Goal: Task Accomplishment & Management: Use online tool/utility

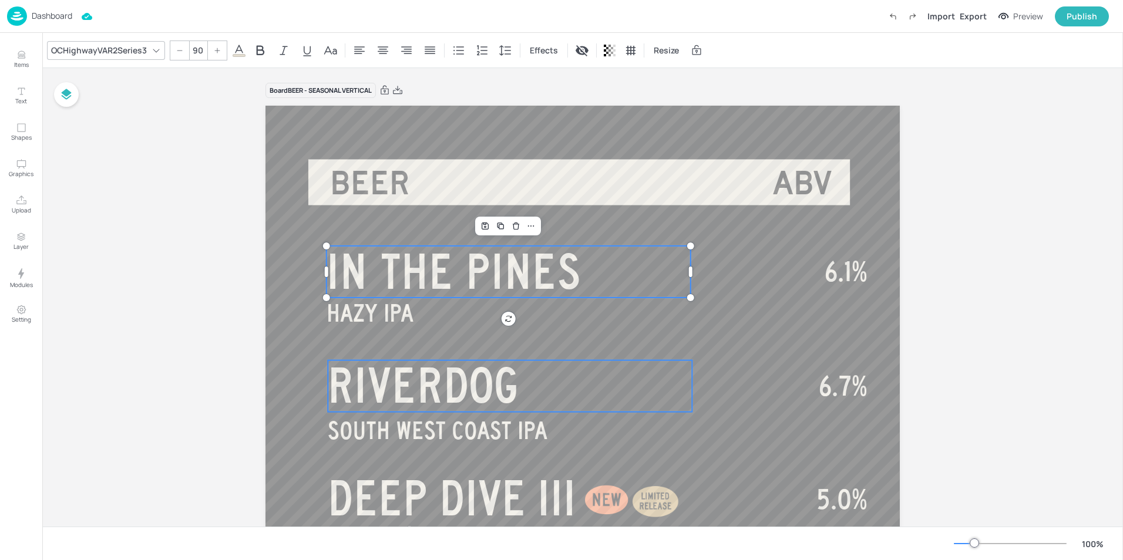
scroll to position [117, 0]
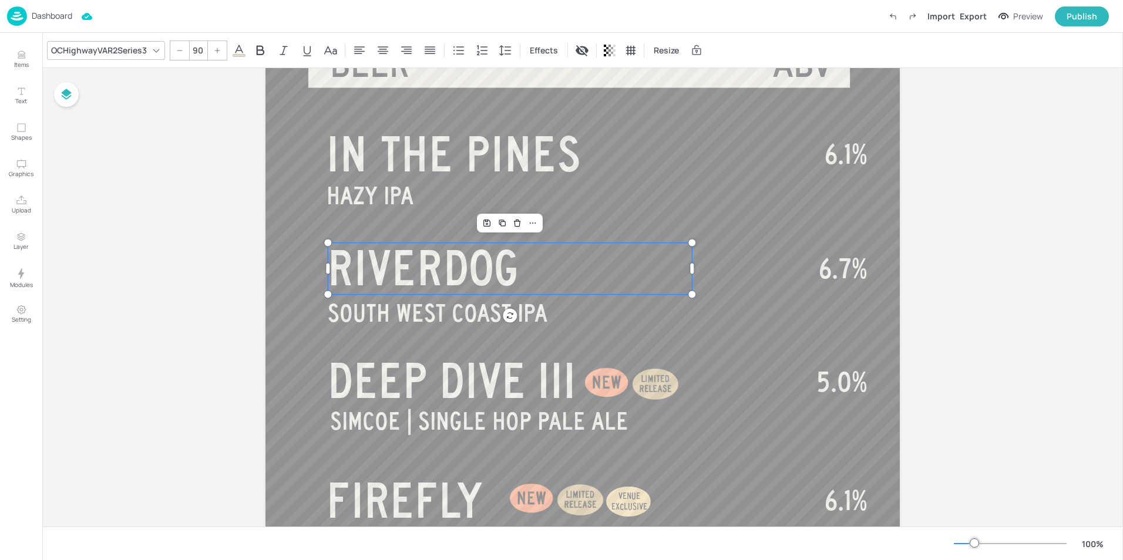
click at [433, 259] on span "RIVERDOG" at bounding box center [424, 267] width 192 height 53
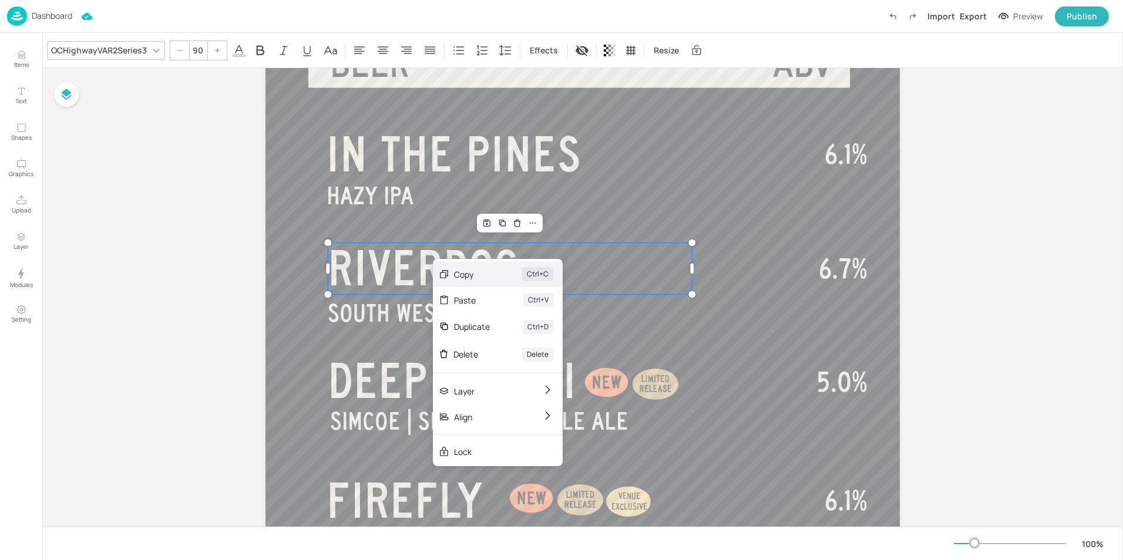
click at [469, 283] on div "Copy Ctrl+C" at bounding box center [498, 274] width 130 height 26
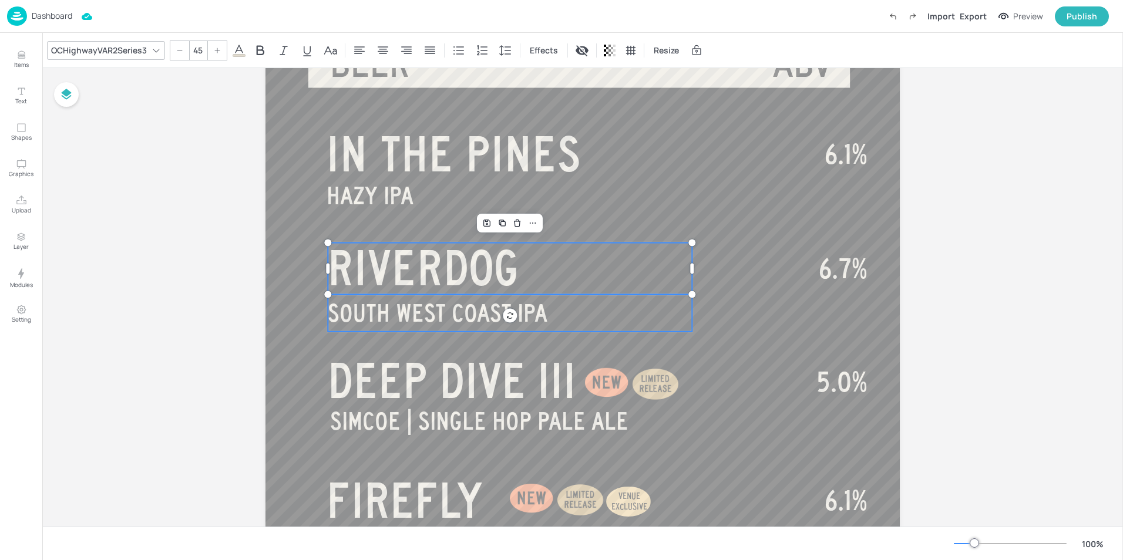
click at [448, 317] on span "SOUTH WEST COAST IPA" at bounding box center [438, 313] width 220 height 26
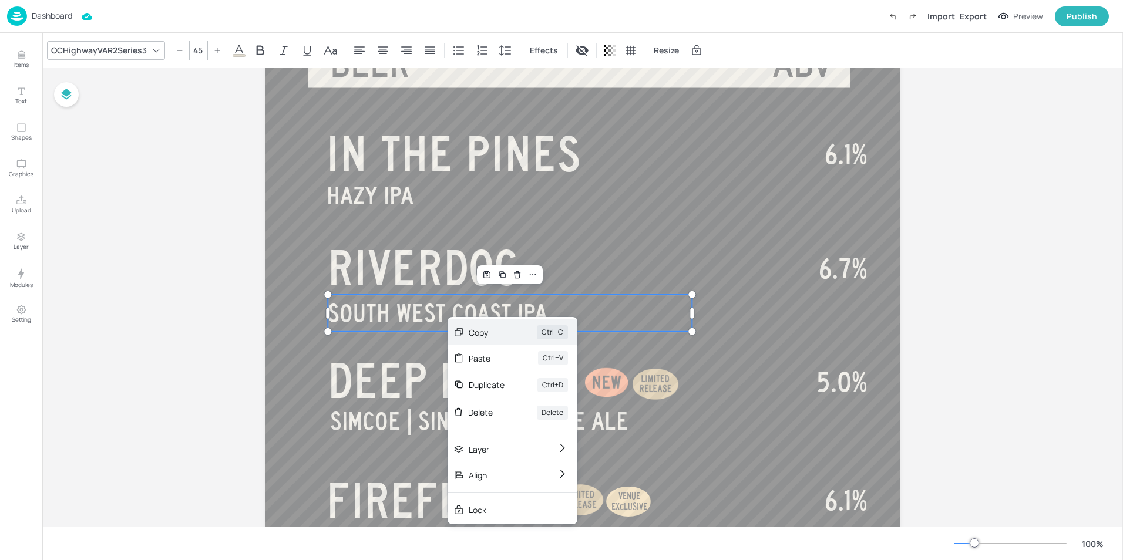
click at [485, 336] on div "Copy" at bounding box center [486, 333] width 35 height 12
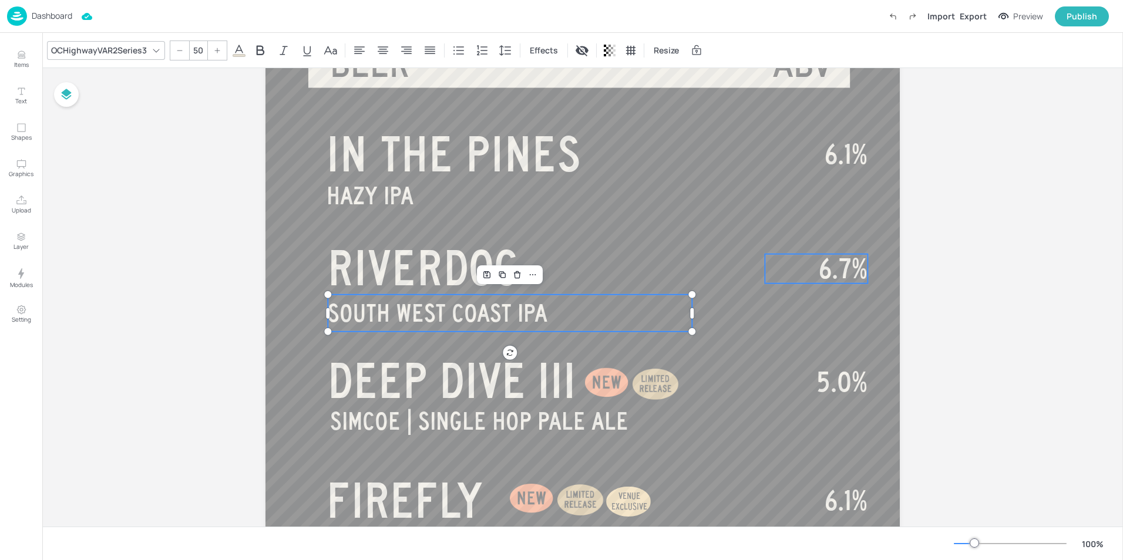
click at [835, 273] on span "6.7%" at bounding box center [843, 268] width 49 height 29
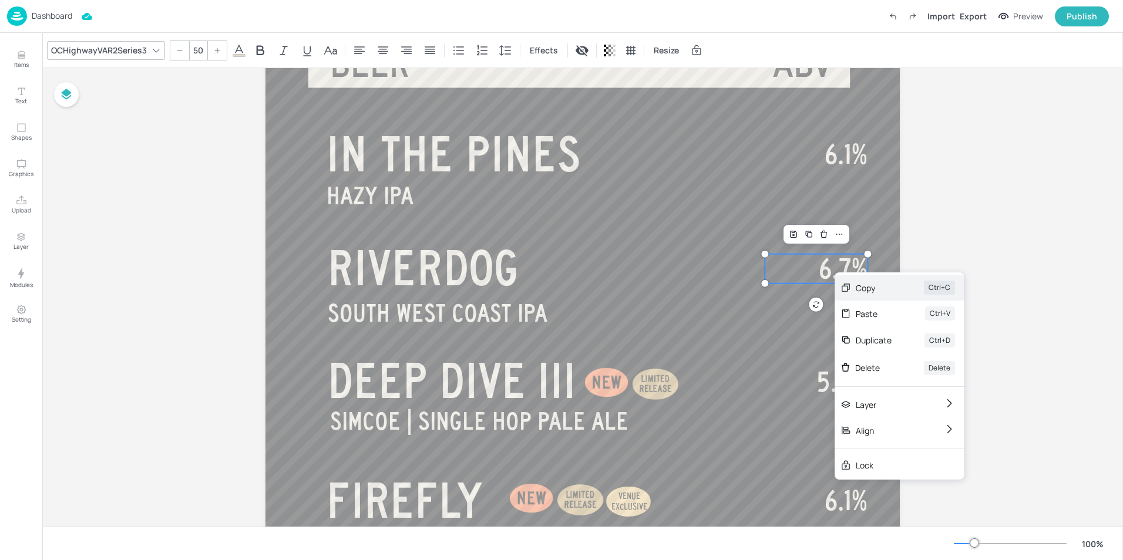
click at [880, 290] on div "Copy" at bounding box center [873, 288] width 35 height 12
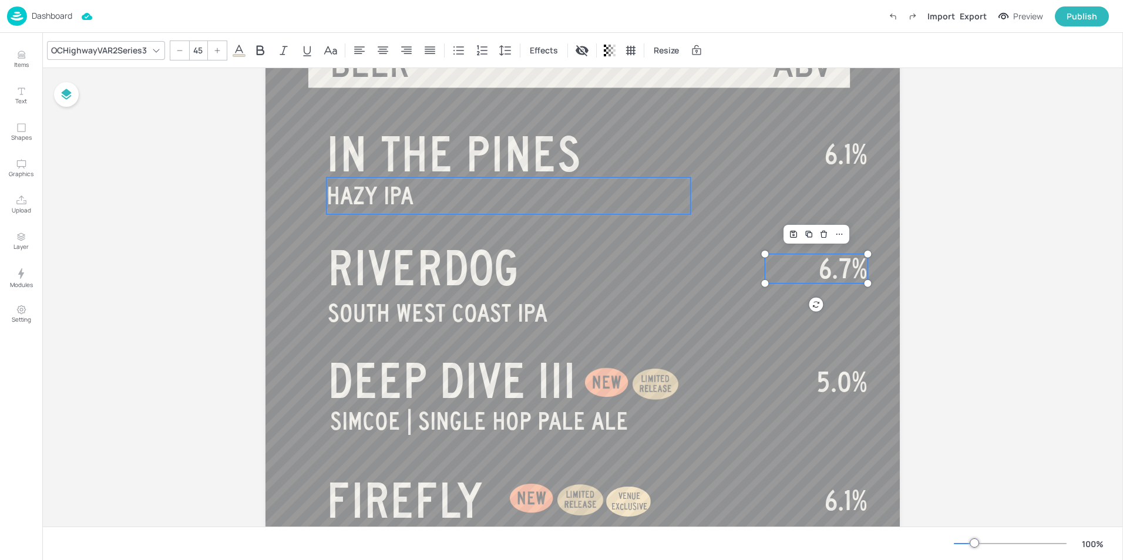
click at [385, 198] on span "HAZY IPA" at bounding box center [370, 196] width 87 height 26
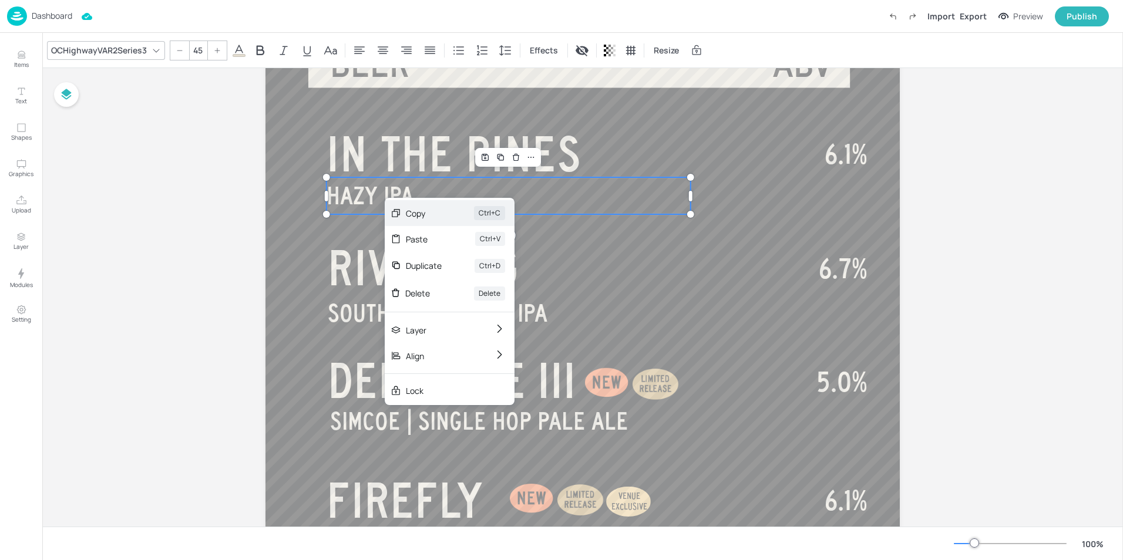
click at [410, 211] on div "Copy" at bounding box center [423, 213] width 35 height 12
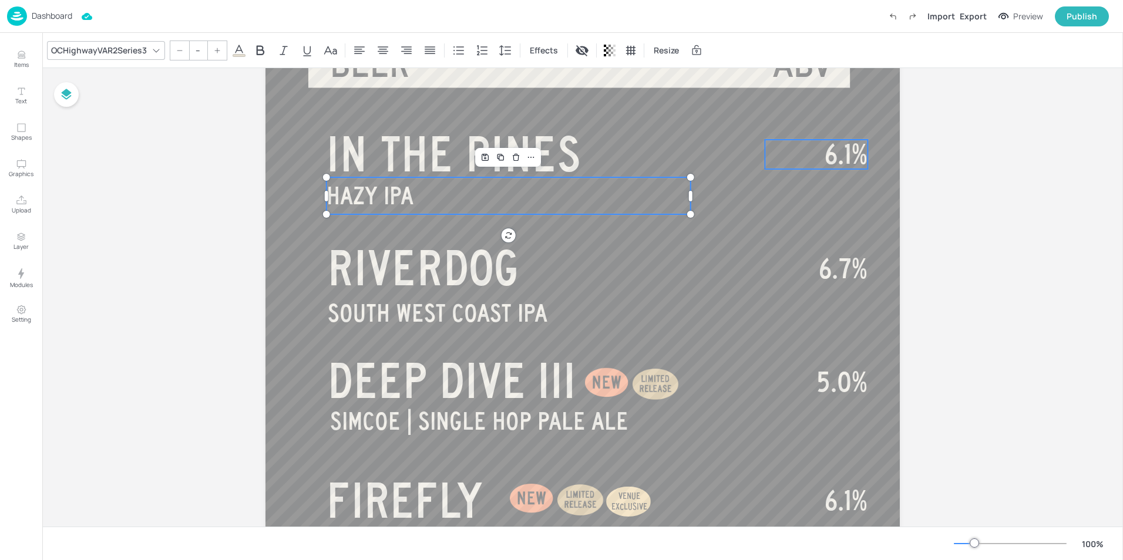
type input "50"
click at [842, 162] on span "6.1%" at bounding box center [846, 154] width 43 height 29
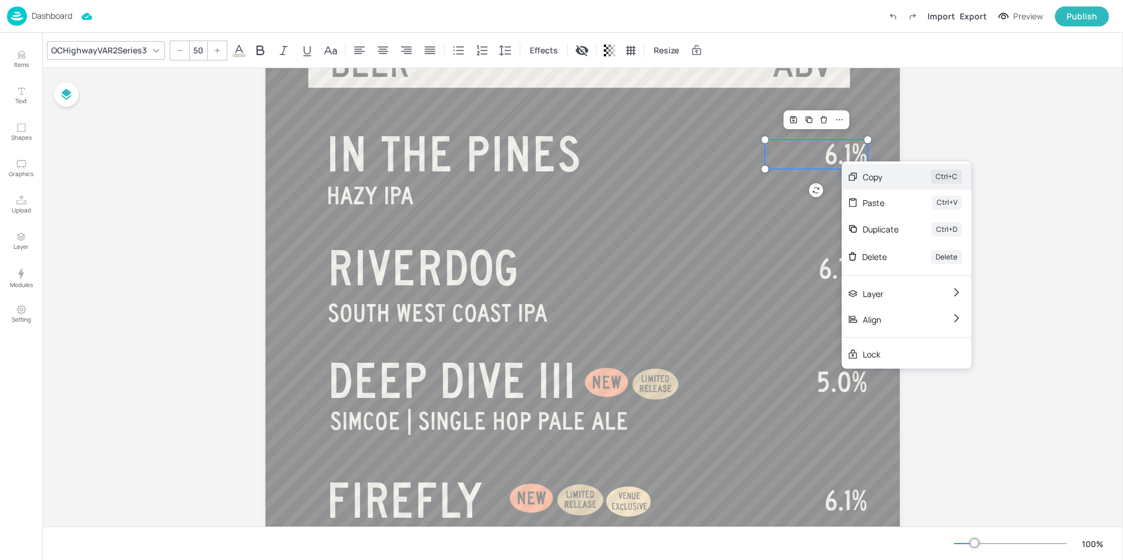
click at [883, 176] on div "Copy" at bounding box center [880, 177] width 35 height 12
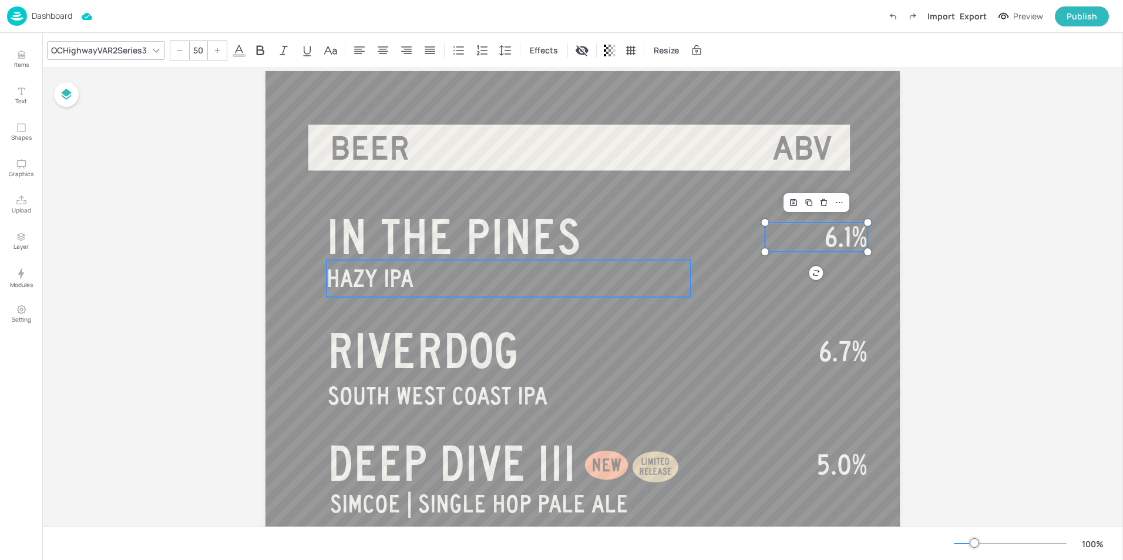
scroll to position [0, 0]
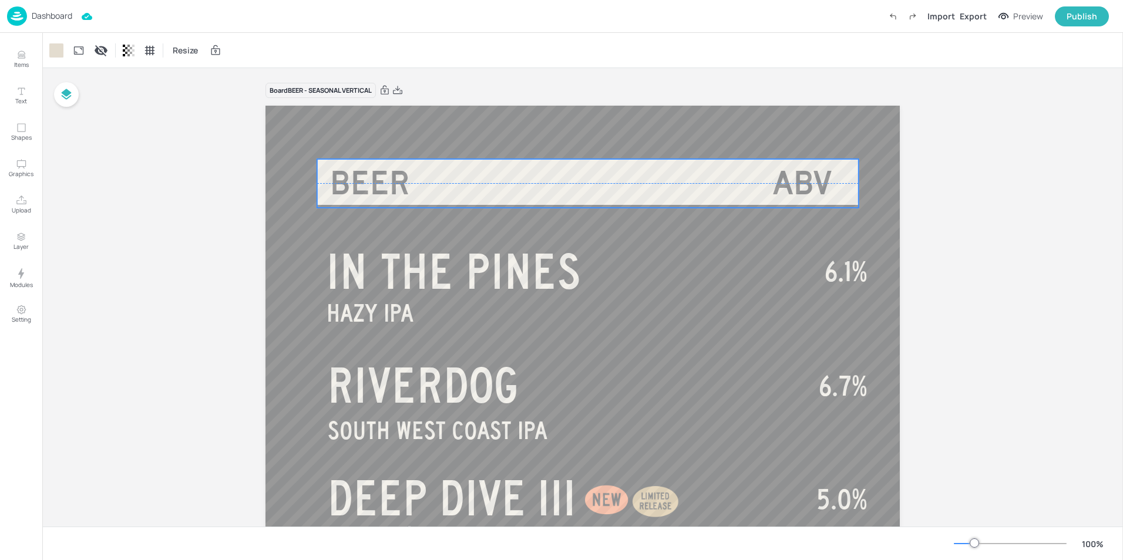
drag, startPoint x: 499, startPoint y: 183, endPoint x: 508, endPoint y: 180, distance: 9.3
click at [508, 180] on div at bounding box center [588, 183] width 542 height 49
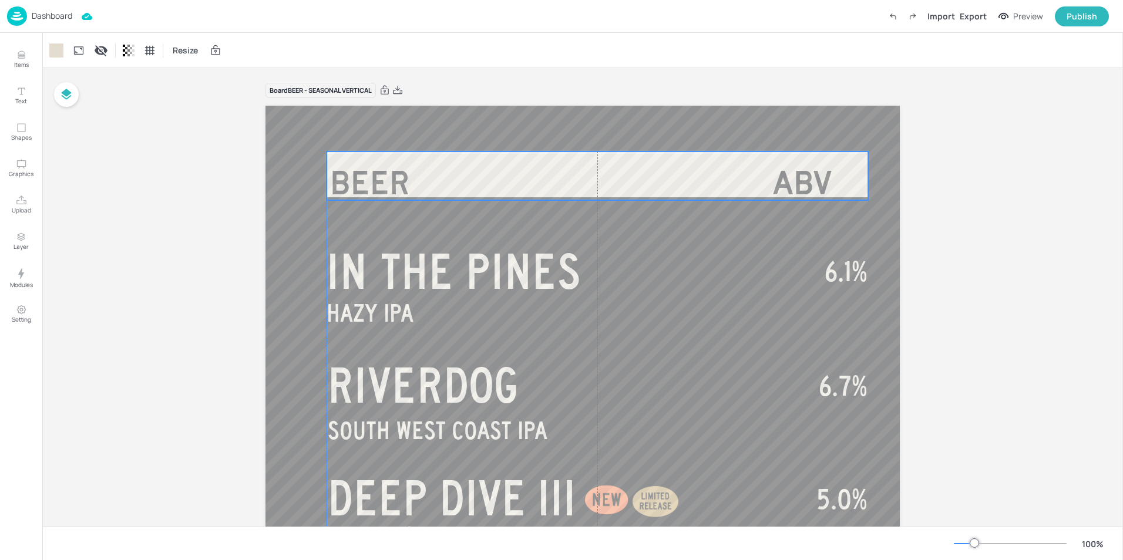
drag, startPoint x: 554, startPoint y: 181, endPoint x: 562, endPoint y: 174, distance: 10.4
click at [562, 174] on div at bounding box center [598, 176] width 542 height 49
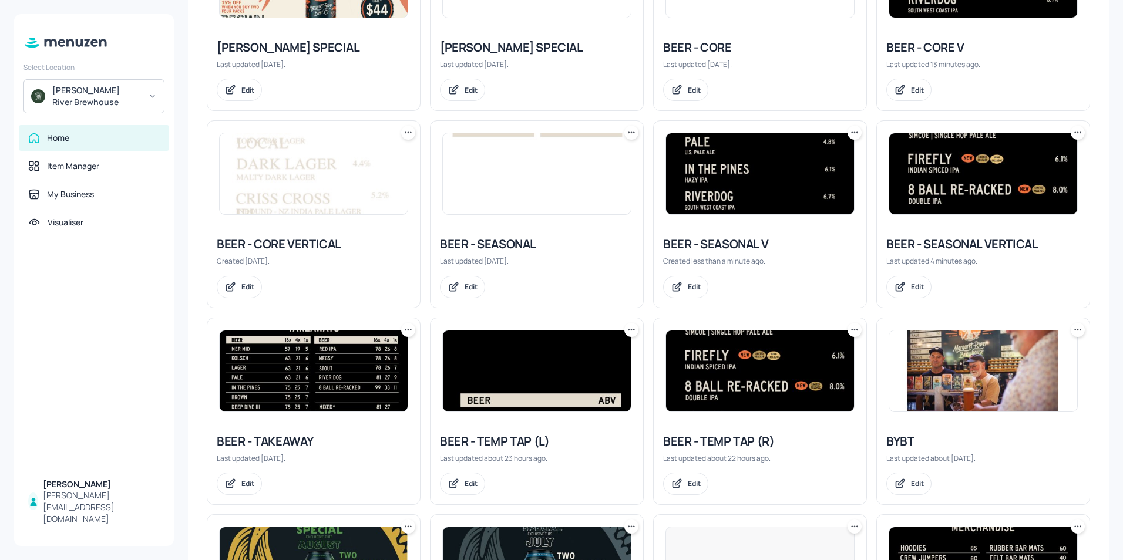
scroll to position [411, 0]
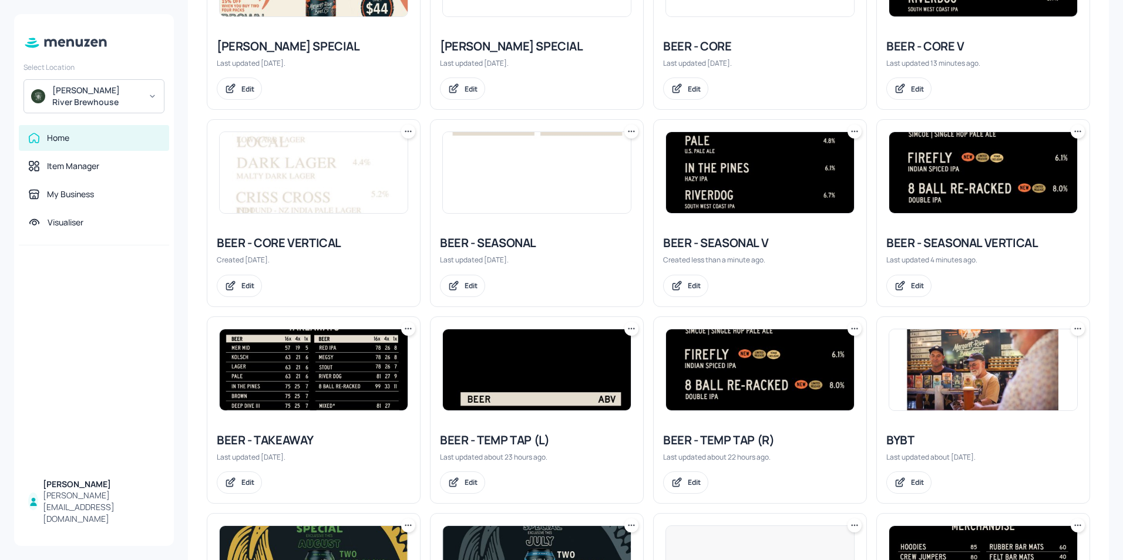
click at [630, 330] on icon at bounding box center [632, 329] width 12 height 12
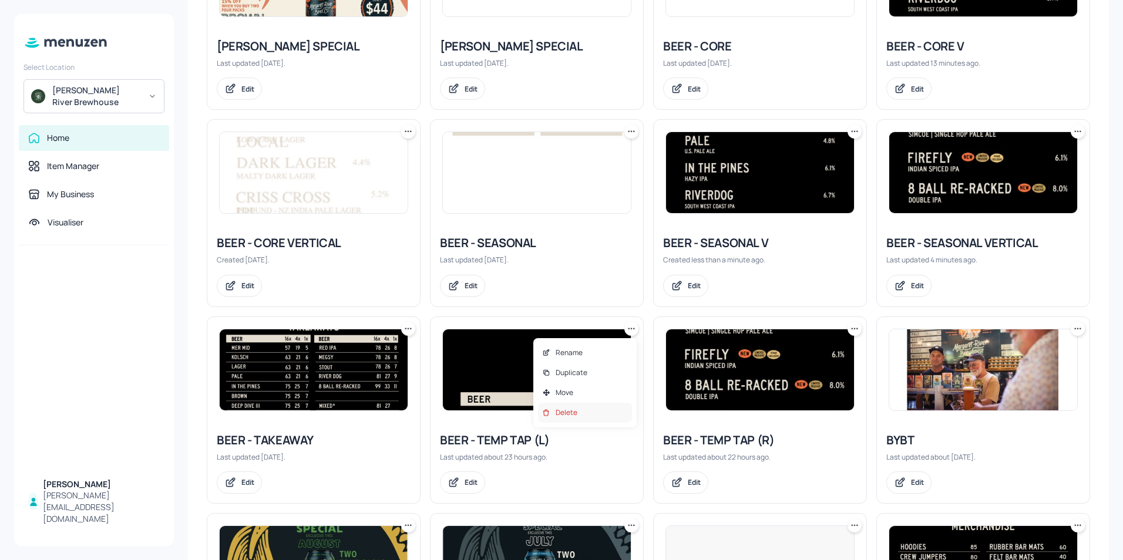
click at [566, 413] on p "Delete" at bounding box center [567, 413] width 22 height 11
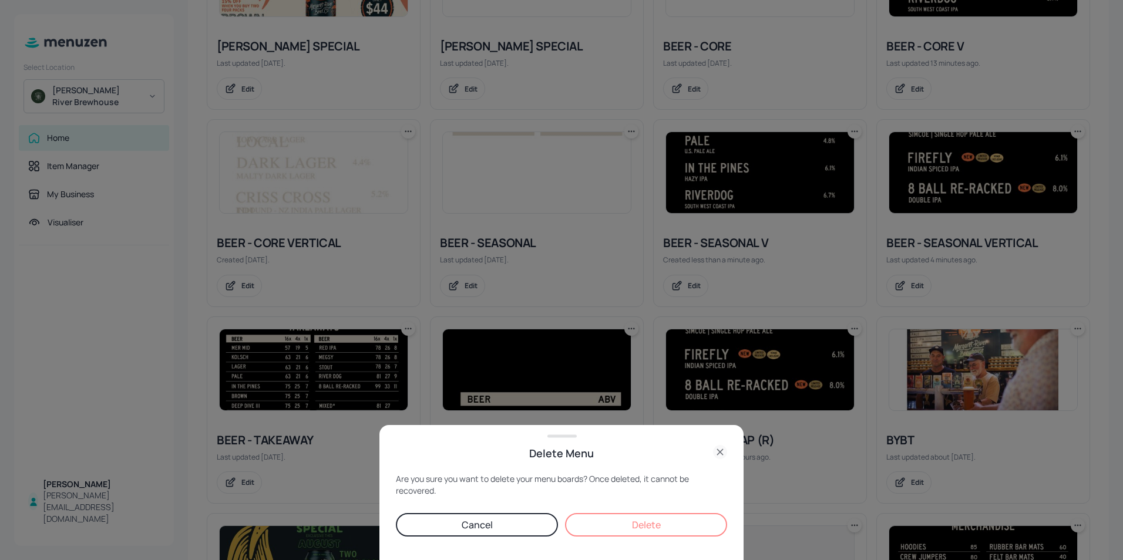
click at [642, 525] on button "Delete" at bounding box center [646, 524] width 162 height 23
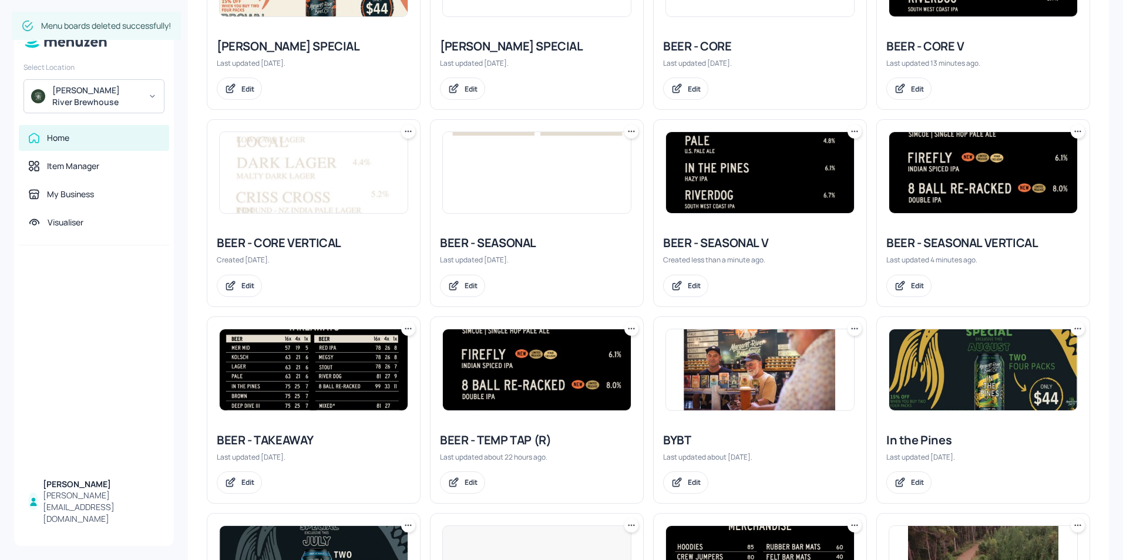
click at [631, 330] on icon at bounding box center [632, 329] width 12 height 12
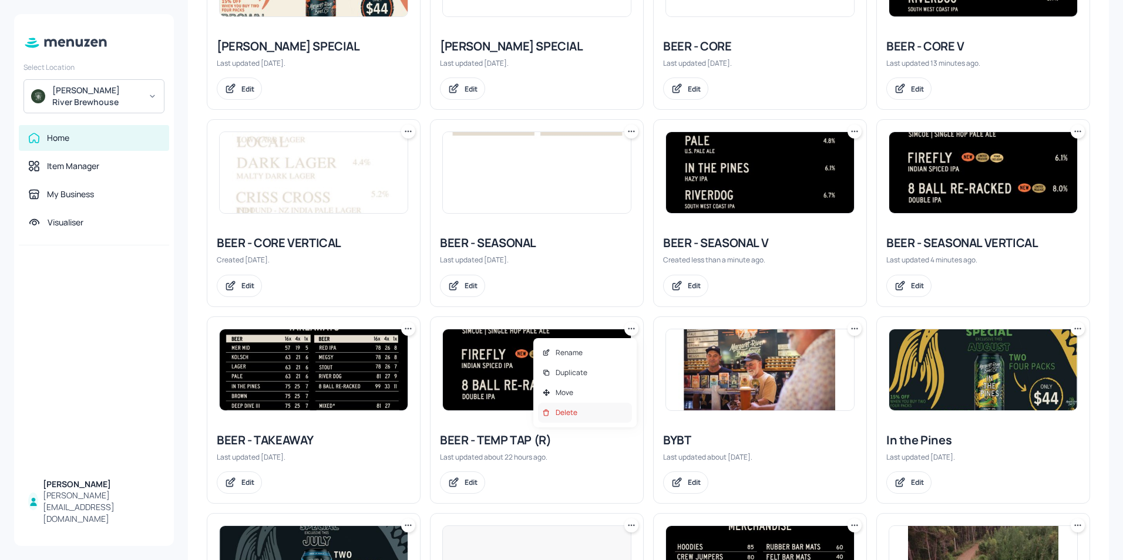
click at [564, 408] on p "Delete" at bounding box center [567, 413] width 22 height 11
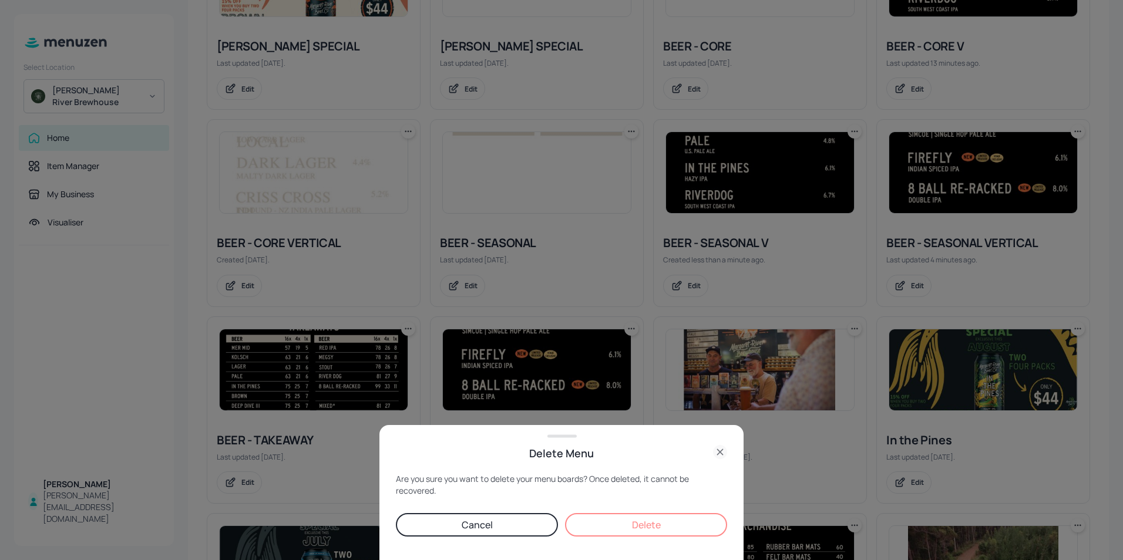
click at [644, 526] on button "Delete" at bounding box center [646, 524] width 162 height 23
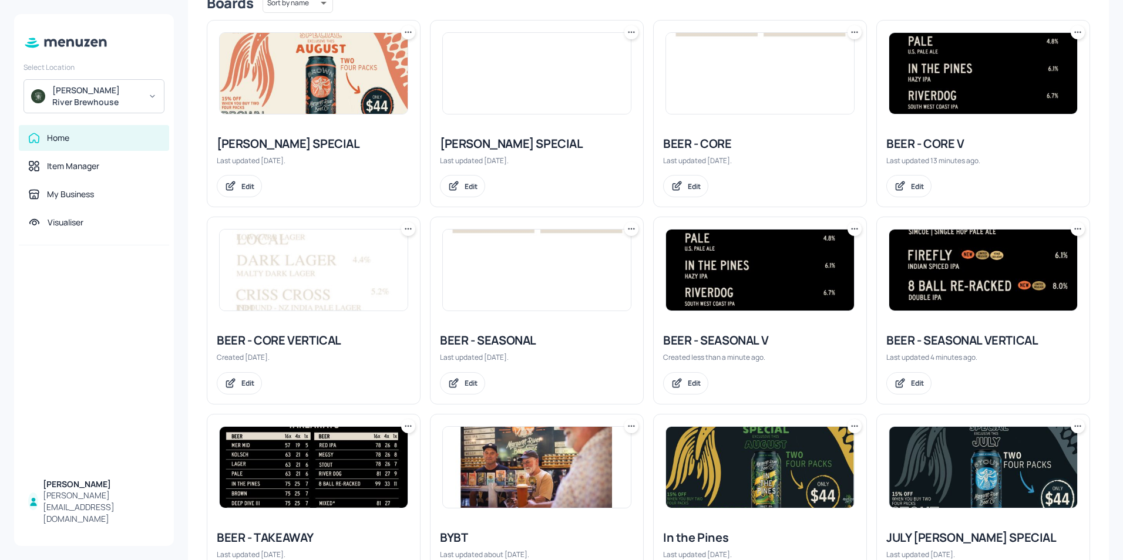
scroll to position [294, 0]
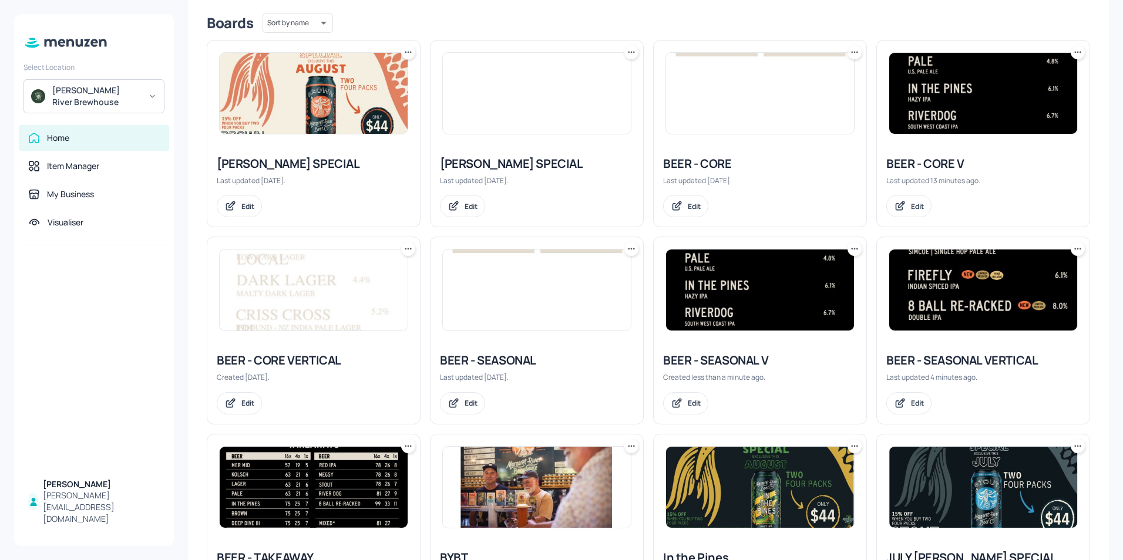
click at [731, 288] on img at bounding box center [760, 290] width 188 height 81
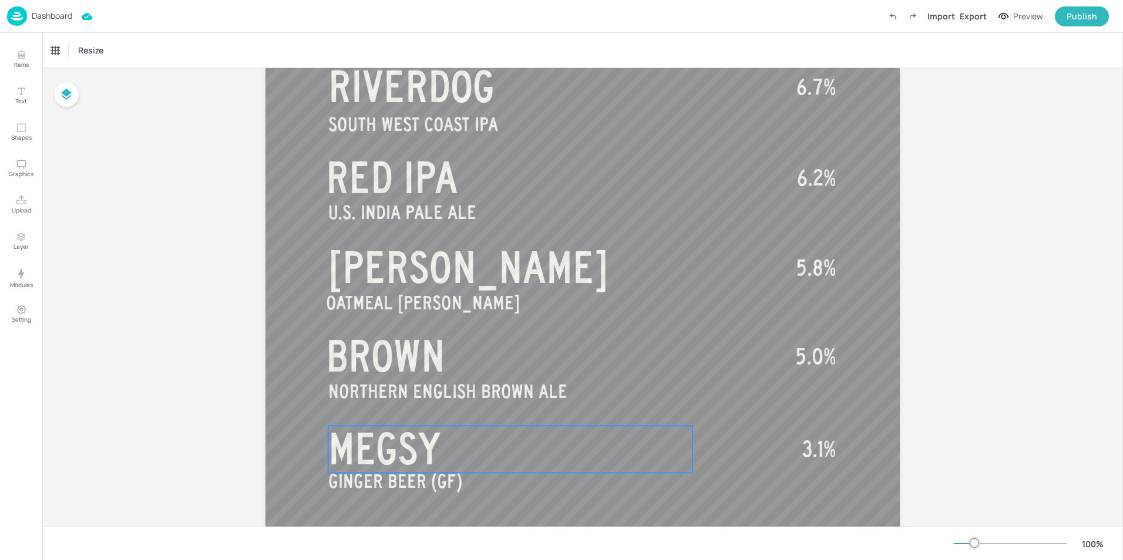
scroll to position [736, 0]
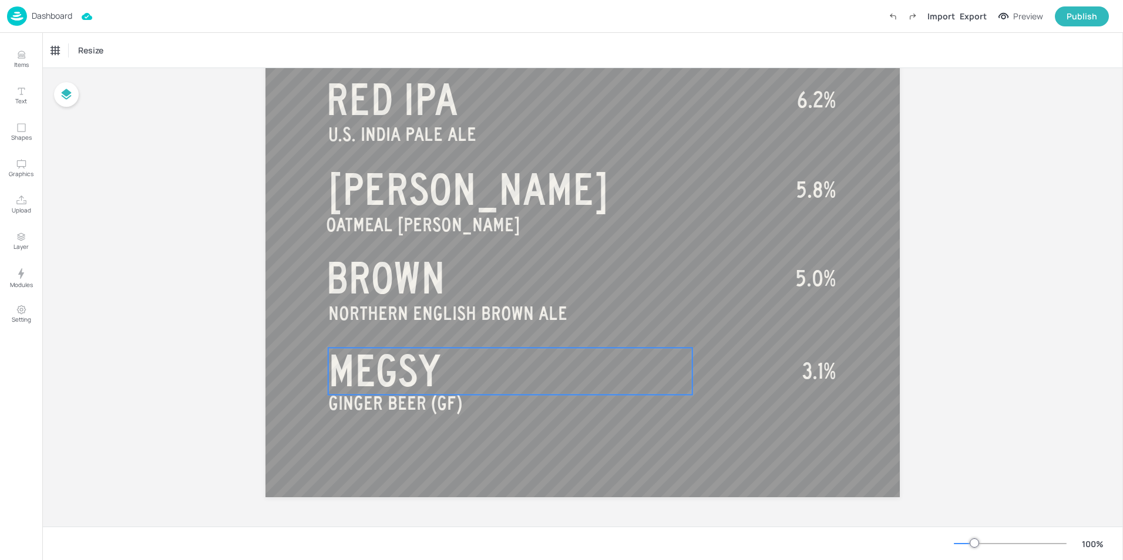
click at [394, 371] on span "MEGSY" at bounding box center [384, 371] width 112 height 47
click at [455, 372] on p "MEGSY" at bounding box center [510, 371] width 364 height 47
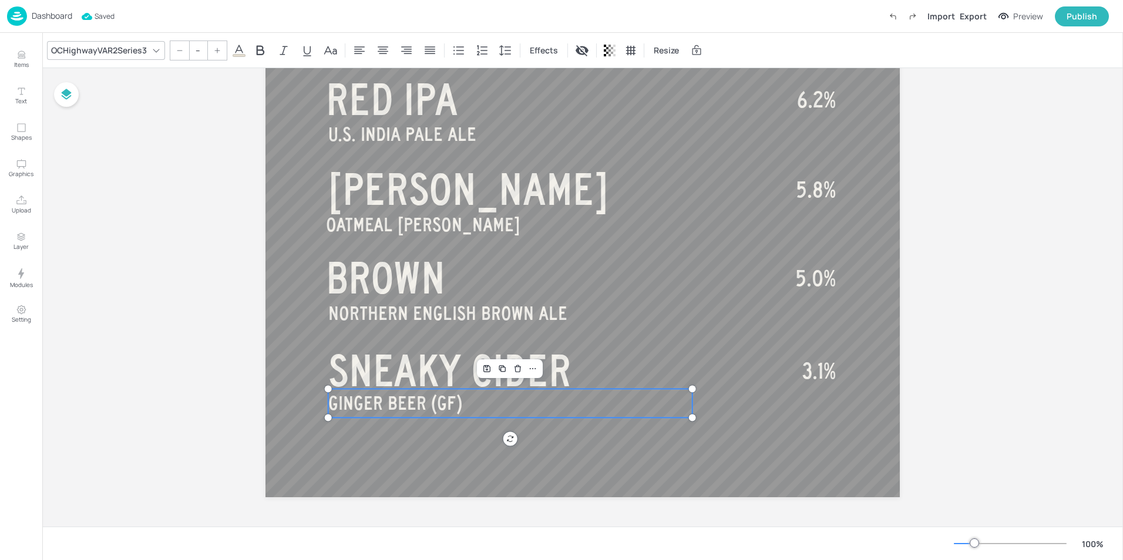
type input "35"
click at [426, 404] on span "GINGER BEER (GF)" at bounding box center [395, 403] width 134 height 21
click at [423, 404] on span "GINGER BEER (GF)" at bounding box center [395, 403] width 134 height 21
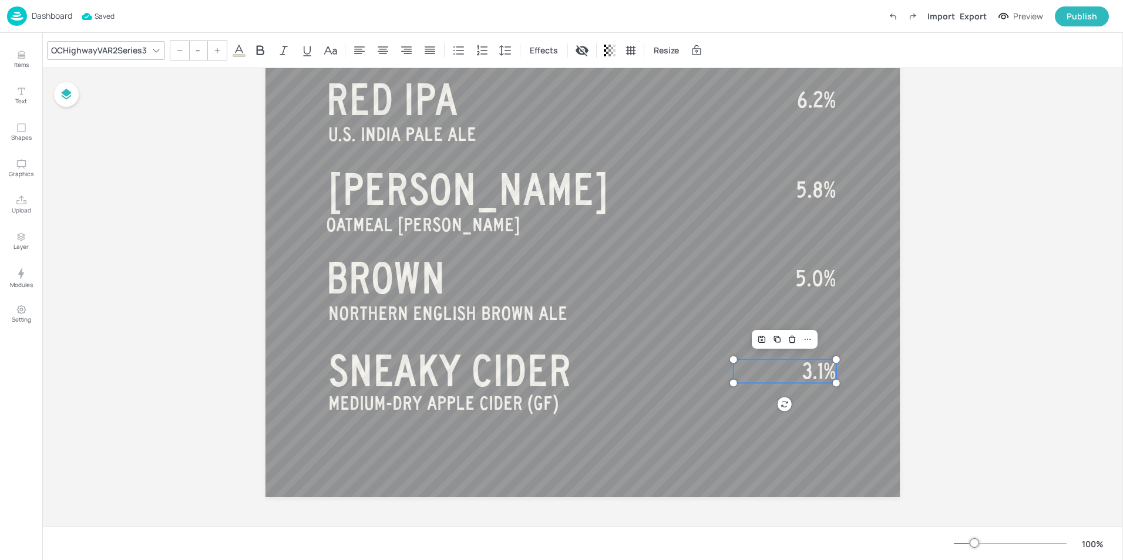
type input "40"
click at [812, 367] on span "3.1%" at bounding box center [818, 370] width 33 height 23
click at [810, 368] on span "3.1%" at bounding box center [818, 370] width 33 height 23
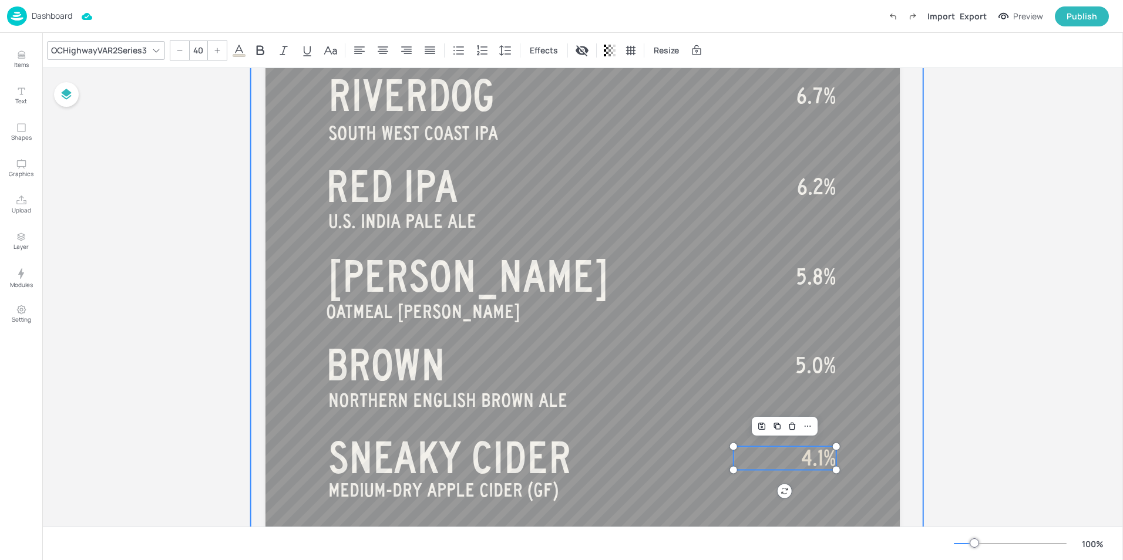
scroll to position [711, 0]
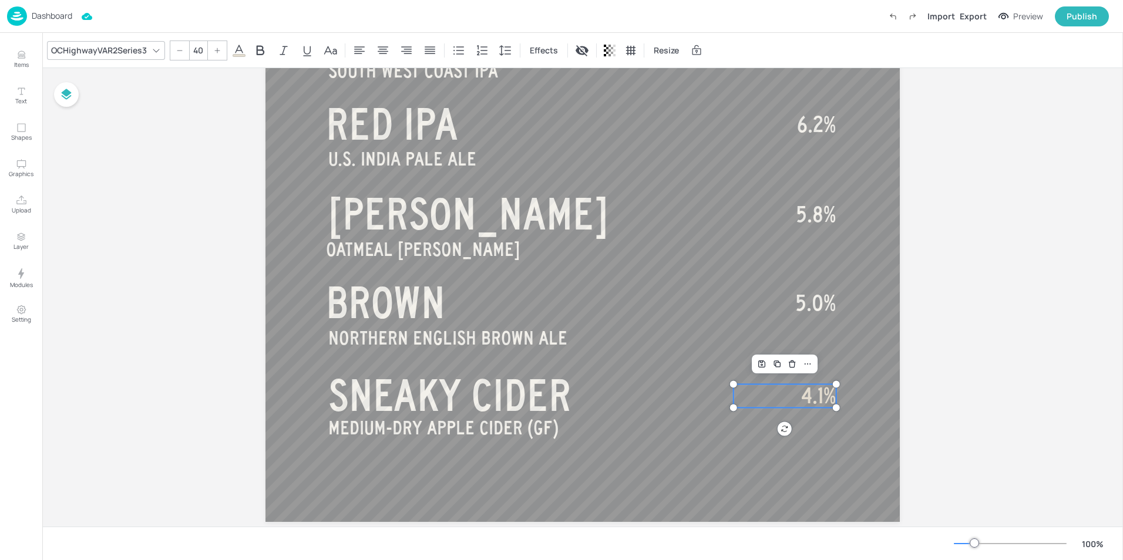
click at [822, 395] on span "4.1%" at bounding box center [818, 395] width 35 height 23
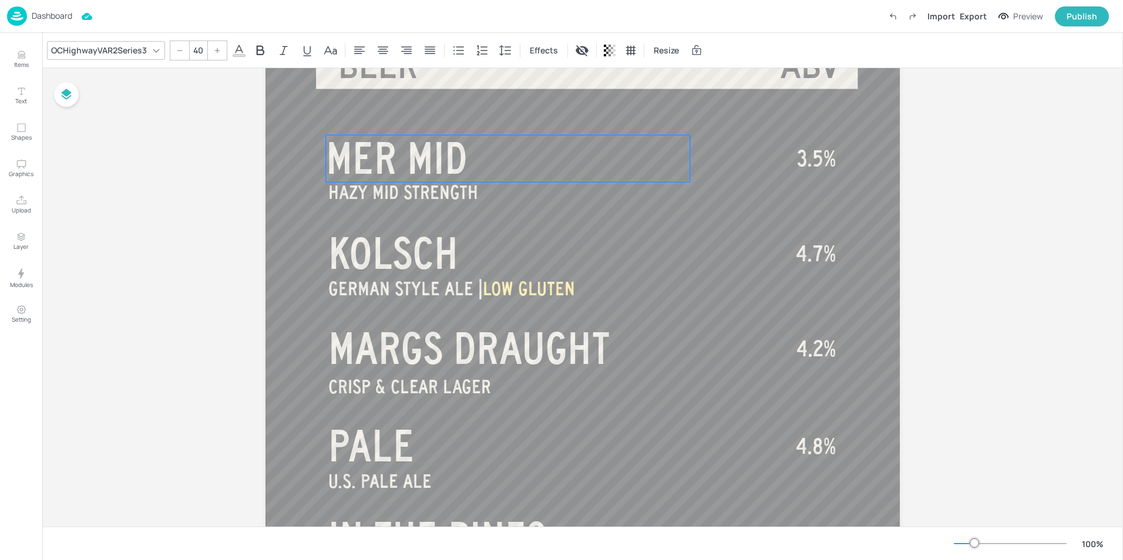
scroll to position [117, 0]
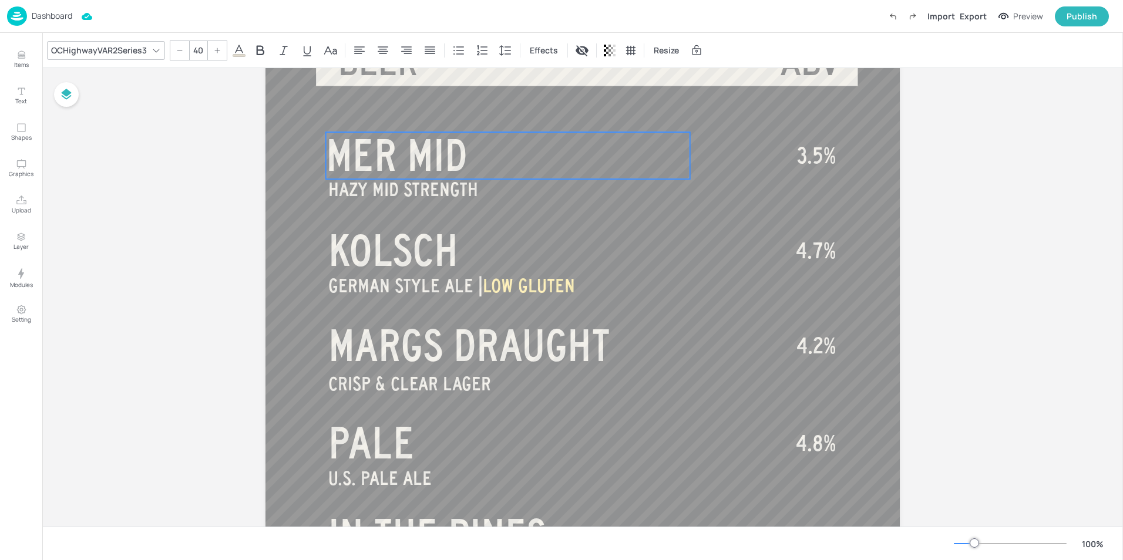
type input "80"
click at [459, 161] on span "MER MID" at bounding box center [397, 155] width 142 height 47
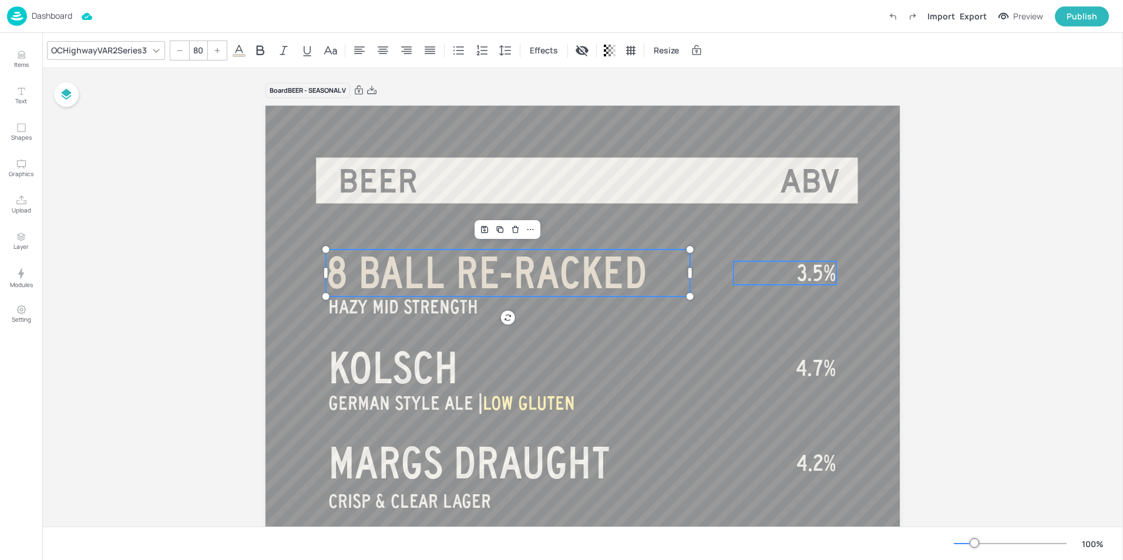
type input "40"
click at [810, 275] on span "3.5%" at bounding box center [816, 272] width 39 height 23
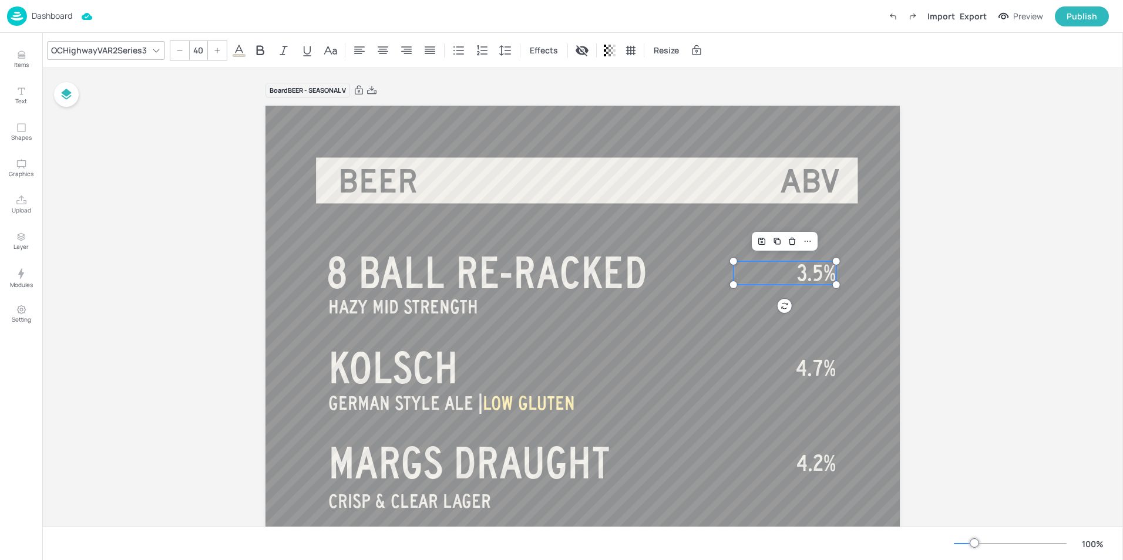
click at [810, 275] on span "3.5%" at bounding box center [816, 272] width 39 height 23
click at [803, 274] on span "3.5%" at bounding box center [816, 272] width 39 height 23
click at [828, 275] on span "8.5%" at bounding box center [816, 272] width 40 height 23
type input "35"
click at [402, 310] on span "HAZY MID STRENGTH" at bounding box center [403, 307] width 150 height 21
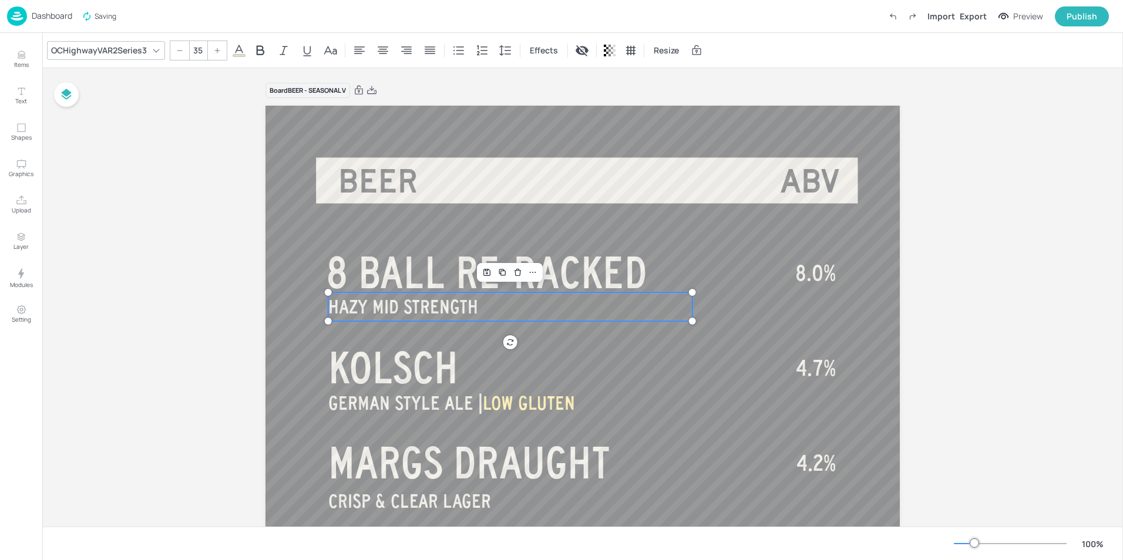
click at [402, 310] on span "HAZY MID STRENGTH" at bounding box center [403, 307] width 150 height 21
